Goal: Check status: Check status

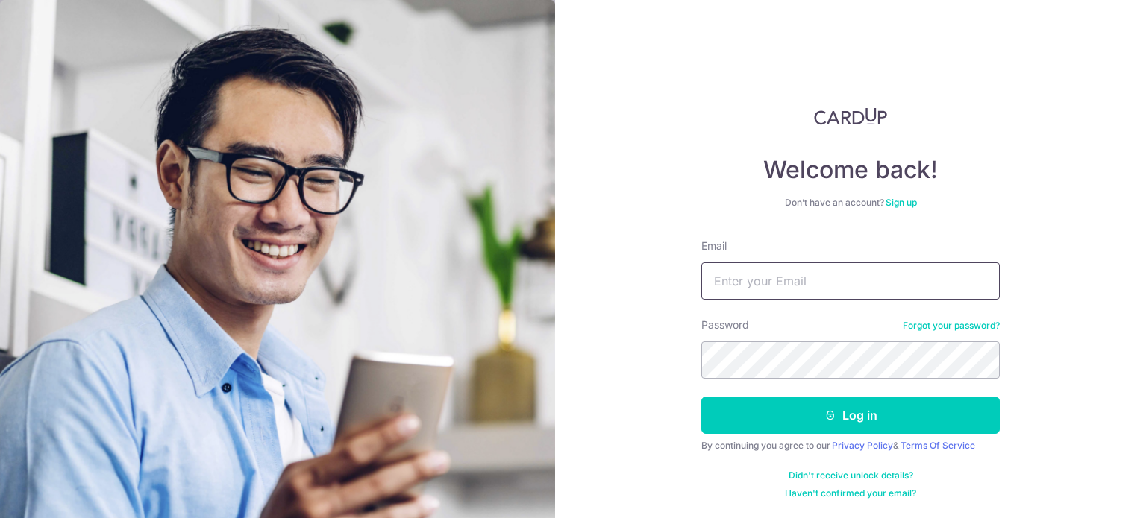
click at [777, 272] on input "Email" at bounding box center [850, 281] width 298 height 37
type input "[EMAIL_ADDRESS][DOMAIN_NAME]"
click at [701, 397] on button "Log in" at bounding box center [850, 415] width 298 height 37
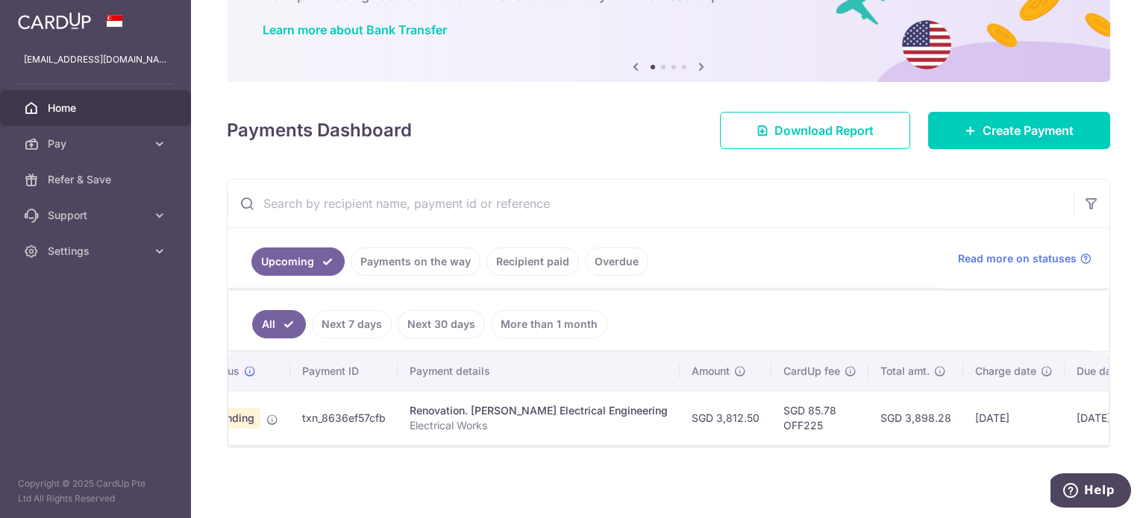
scroll to position [0, 113]
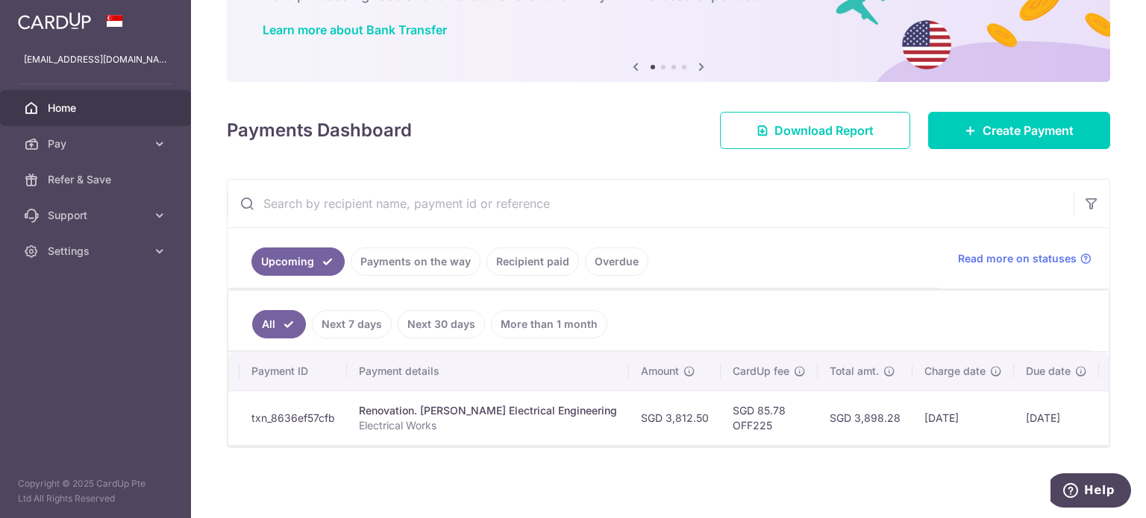
click at [552, 263] on link "Recipient paid" at bounding box center [532, 262] width 92 height 28
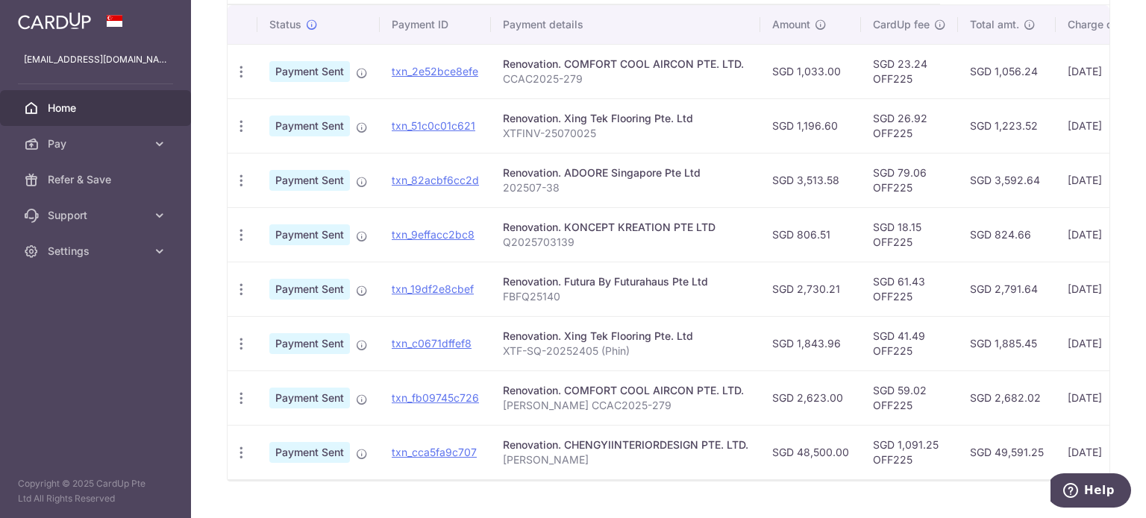
scroll to position [394, 0]
click at [435, 286] on link "txn_19df2e8cbef" at bounding box center [433, 288] width 82 height 13
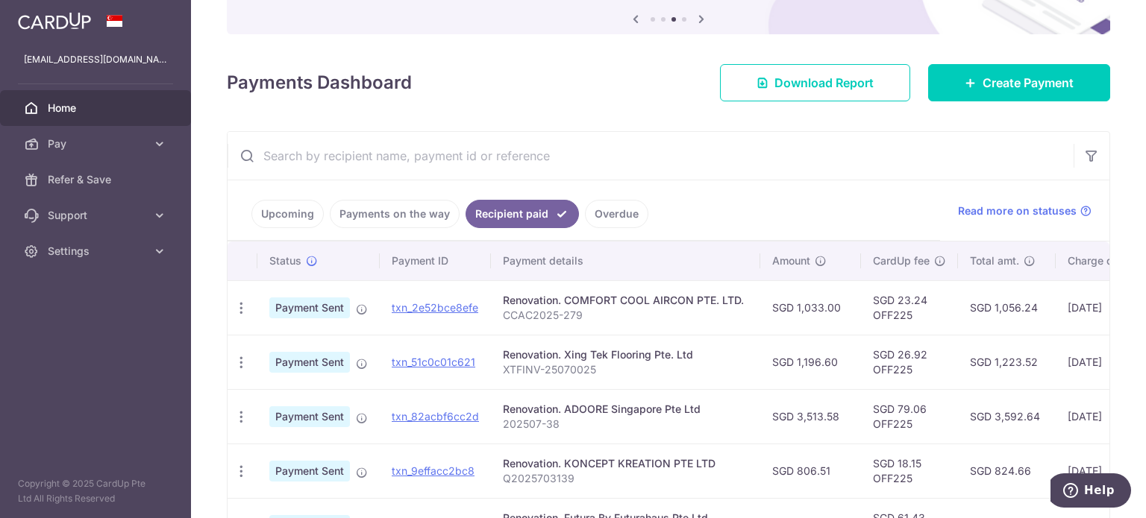
scroll to position [161, 0]
